Goal: Check status: Check status

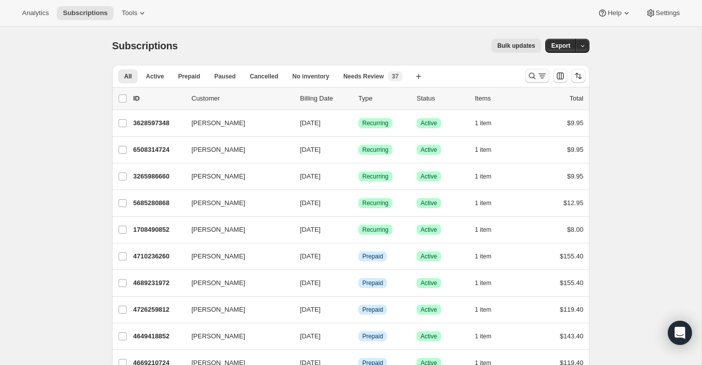
click at [533, 73] on icon "Search and filter results" at bounding box center [532, 76] width 10 height 10
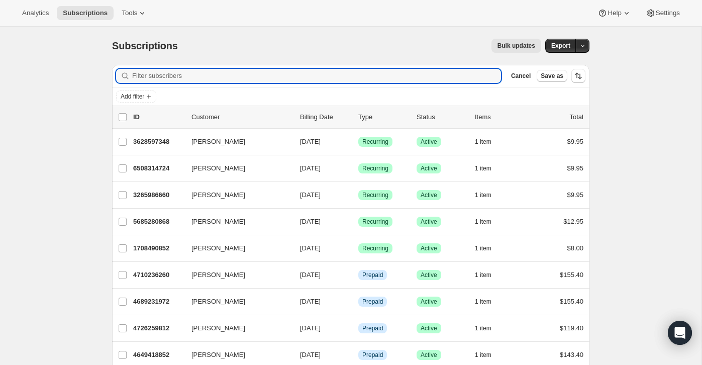
paste input "[EMAIL_ADDRESS][DOMAIN_NAME]"
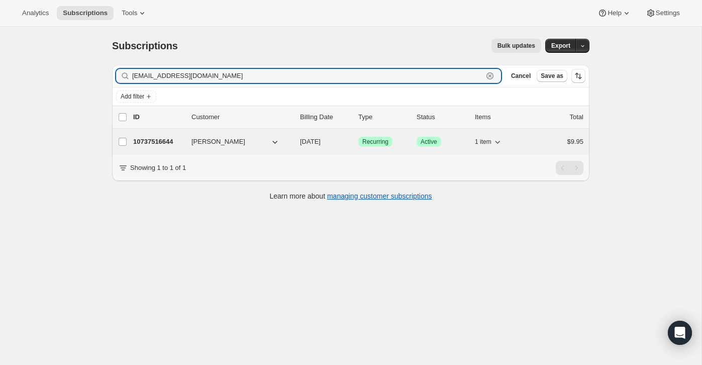
type input "[EMAIL_ADDRESS][DOMAIN_NAME]"
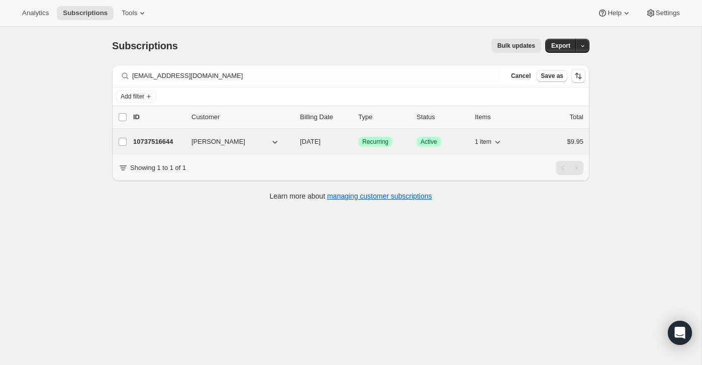
click at [527, 138] on div "10737516644 [PERSON_NAME] [DATE] Success Recurring Success Active 1 item $9.95" at bounding box center [358, 142] width 450 height 14
